Goal: Task Accomplishment & Management: Manage account settings

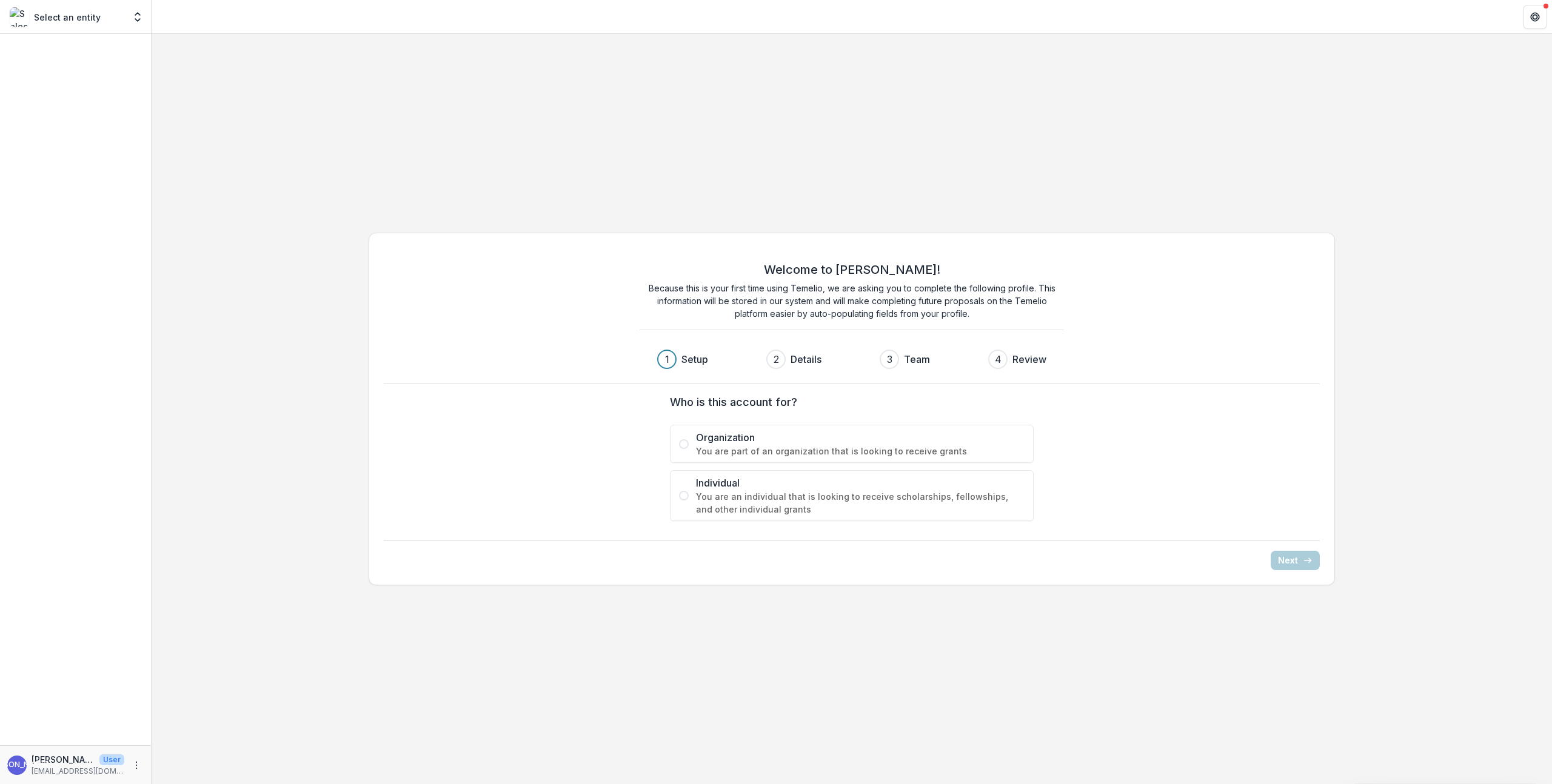
click at [143, 758] on div "JA [PERSON_NAME] User [PERSON_NAME][EMAIL_ADDRESS][DOMAIN_NAME]" at bounding box center [76, 765] width 136 height 23
drag, startPoint x: 135, startPoint y: 765, endPoint x: 154, endPoint y: 748, distance: 25.5
click at [135, 765] on icon "More" at bounding box center [136, 766] width 10 height 10
click at [183, 759] on button "Logout" at bounding box center [216, 760] width 130 height 20
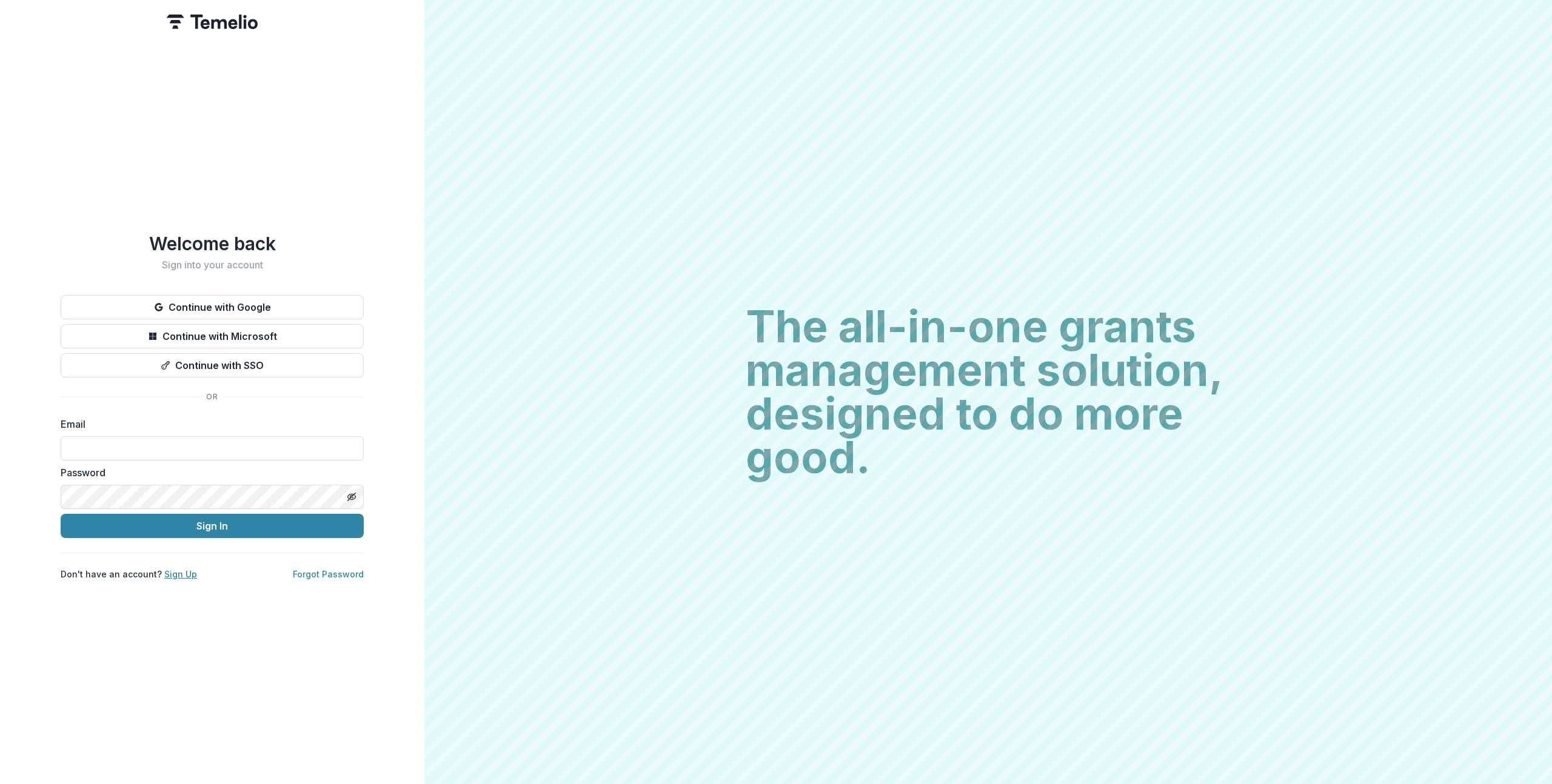
click at [185, 573] on link "Sign Up" at bounding box center [180, 574] width 32 height 10
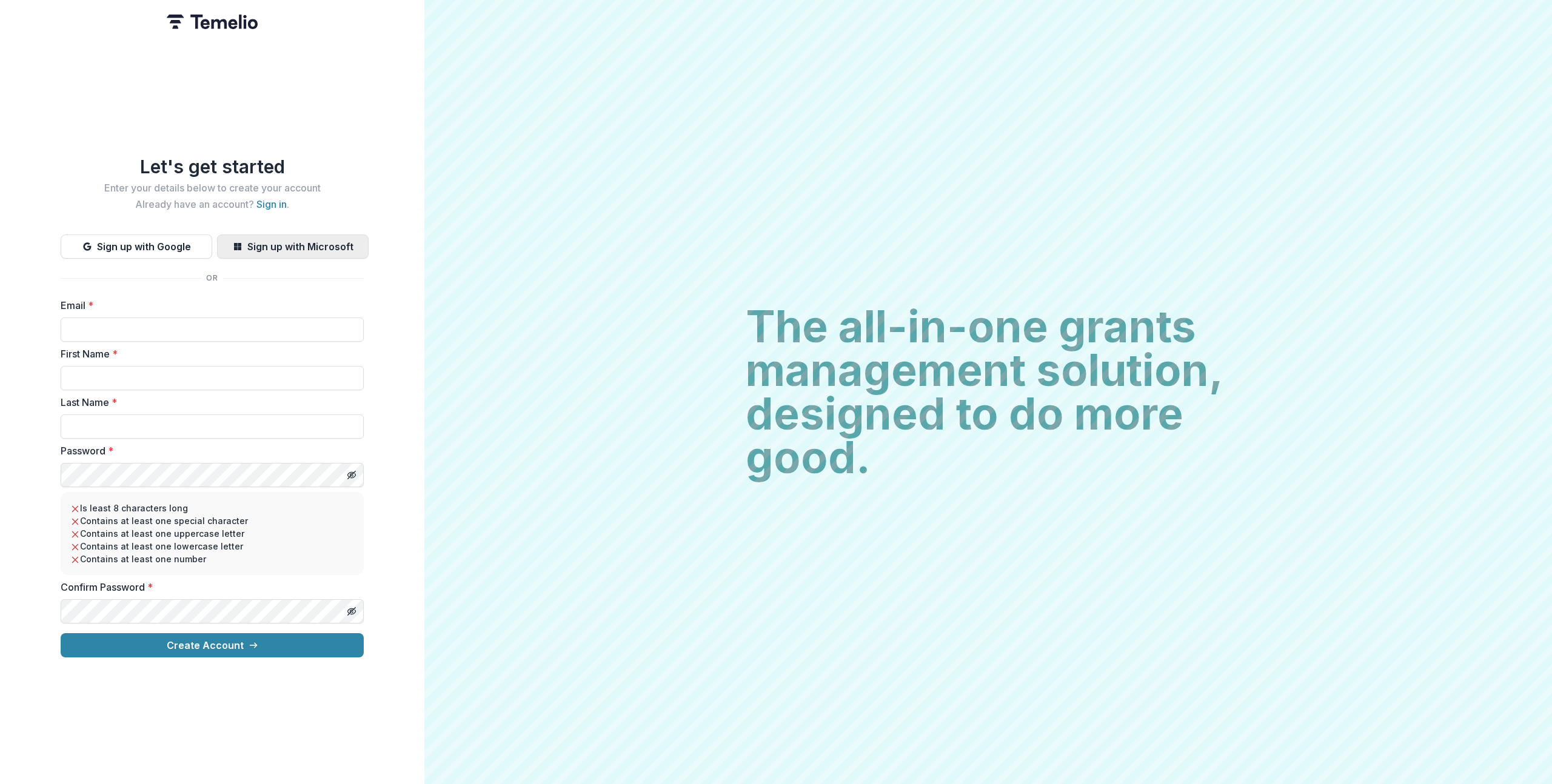
click at [264, 237] on button "Sign up with Microsoft" at bounding box center [292, 246] width 151 height 24
click at [330, 247] on button "Sign up with Microsoft" at bounding box center [292, 246] width 151 height 24
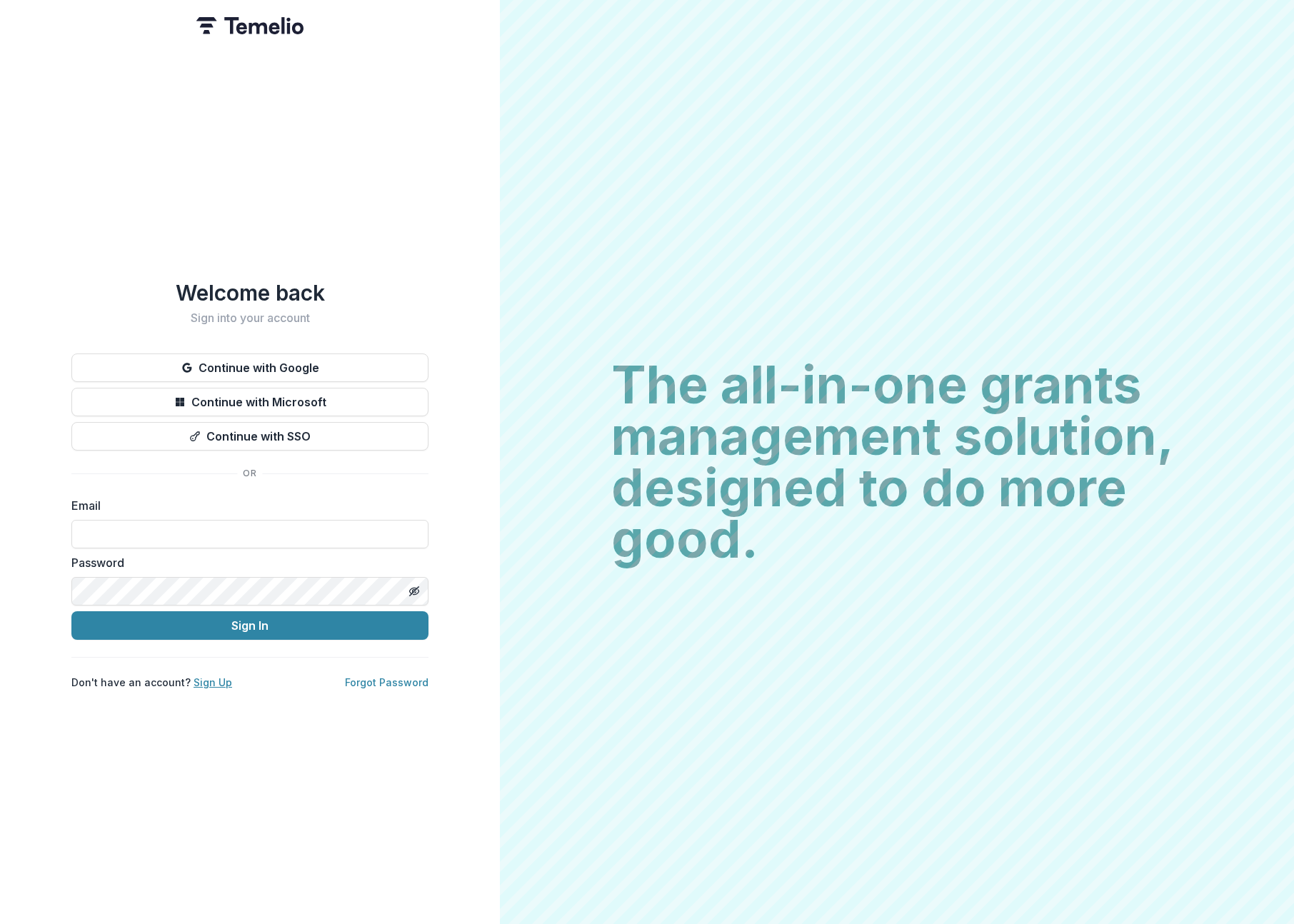
click at [210, 676] on link "Sign Up" at bounding box center [212, 682] width 38 height 12
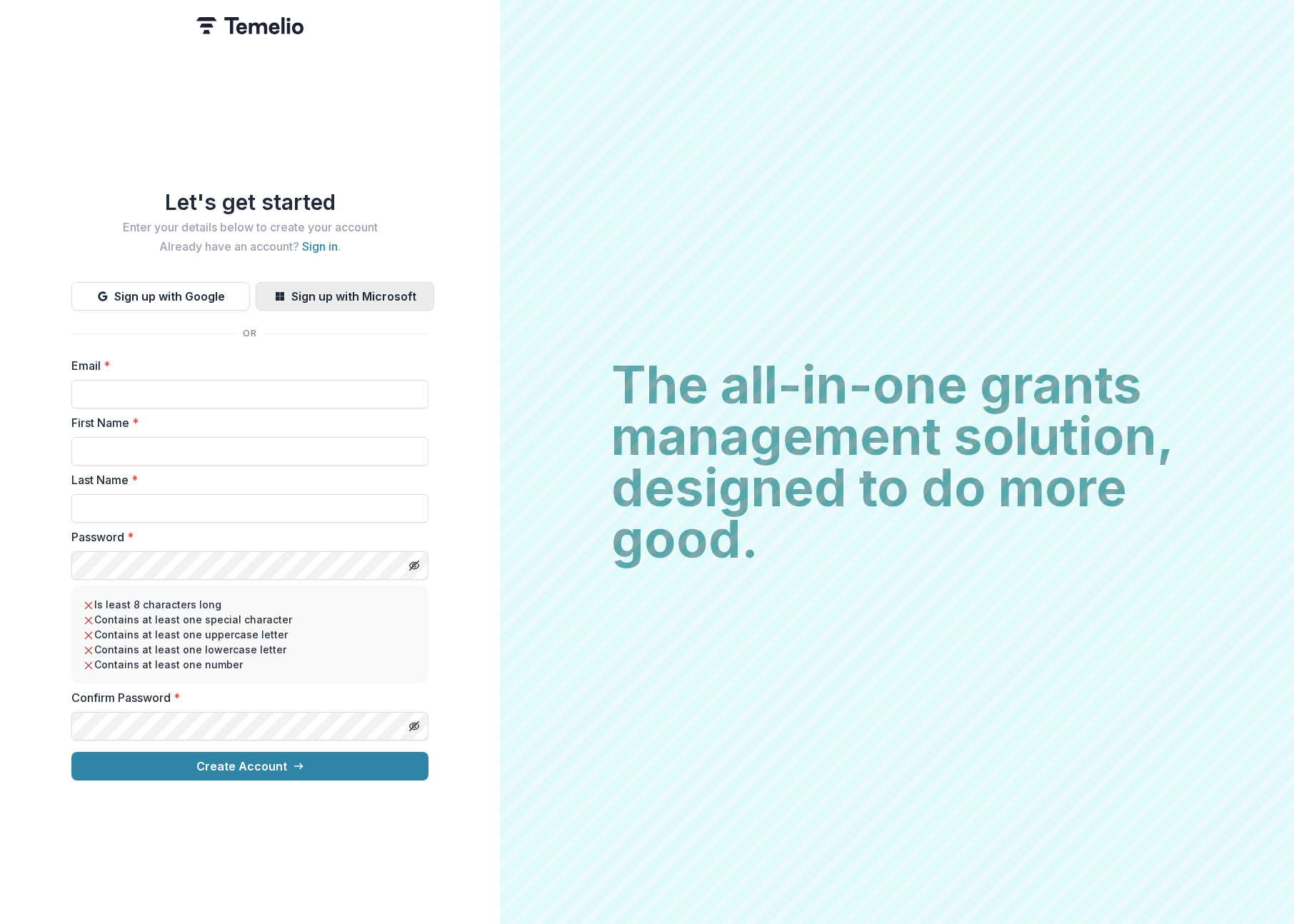
click at [318, 285] on button "Sign up with Microsoft" at bounding box center [345, 296] width 178 height 28
click at [409, 292] on button "Sign up with Microsoft" at bounding box center [345, 296] width 178 height 28
